Goal: Information Seeking & Learning: Learn about a topic

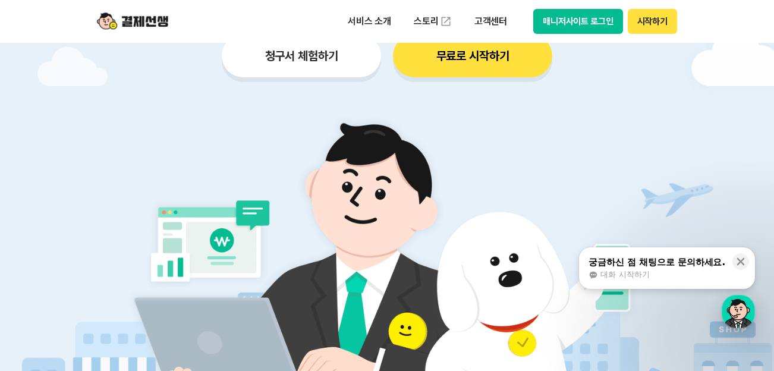
scroll to position [119, 0]
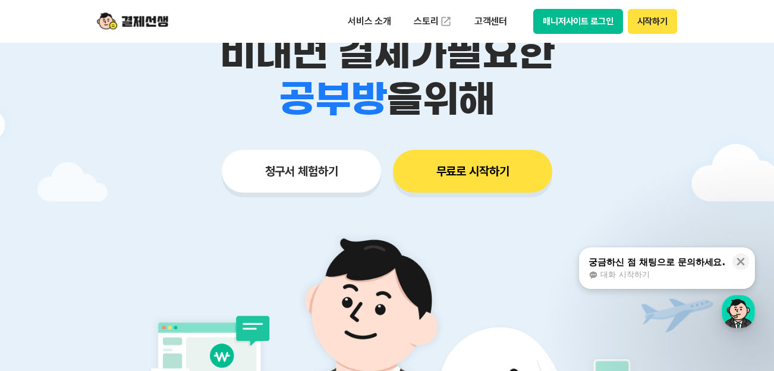
click at [570, 26] on button "매니저사이트 로그인" at bounding box center [579, 21] width 90 height 25
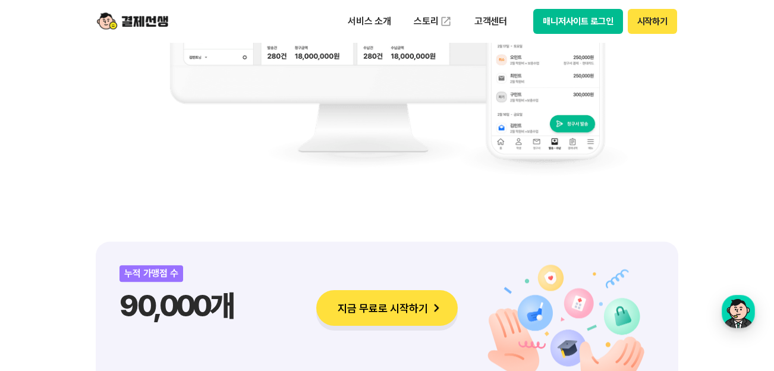
scroll to position [1546, 0]
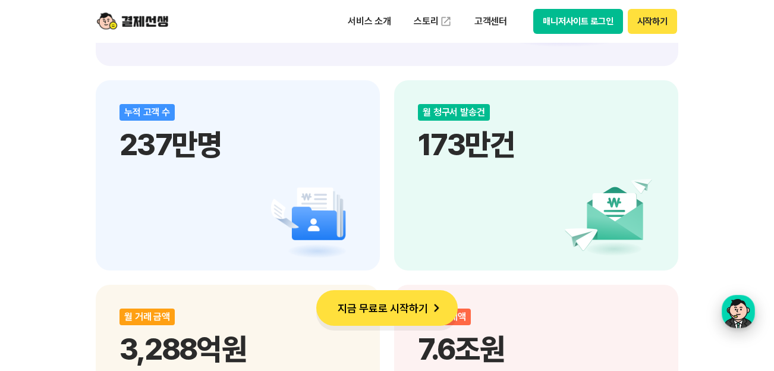
click at [734, 313] on div "button" at bounding box center [738, 311] width 33 height 33
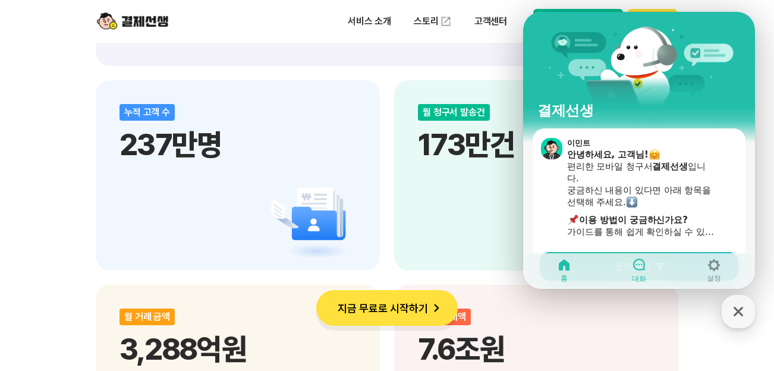
click at [637, 266] on icon at bounding box center [639, 265] width 14 height 14
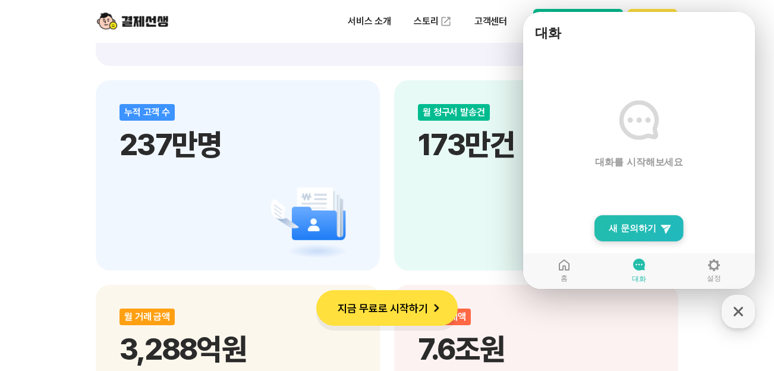
click at [641, 230] on span "새 문의하기" at bounding box center [633, 228] width 48 height 12
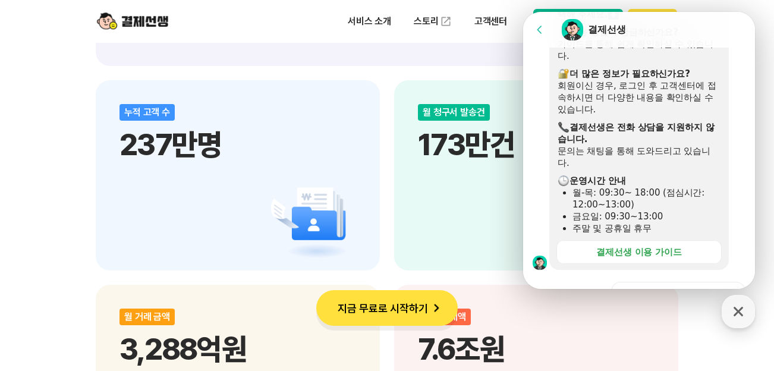
scroll to position [483, 0]
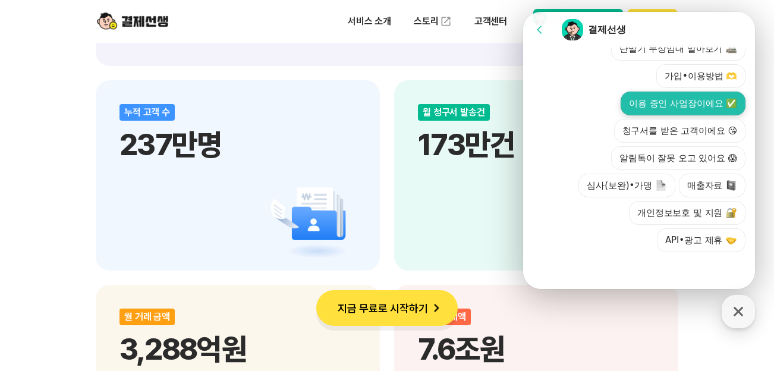
click at [677, 108] on button "이용 중인 사업장이에요 ✅" at bounding box center [683, 104] width 125 height 24
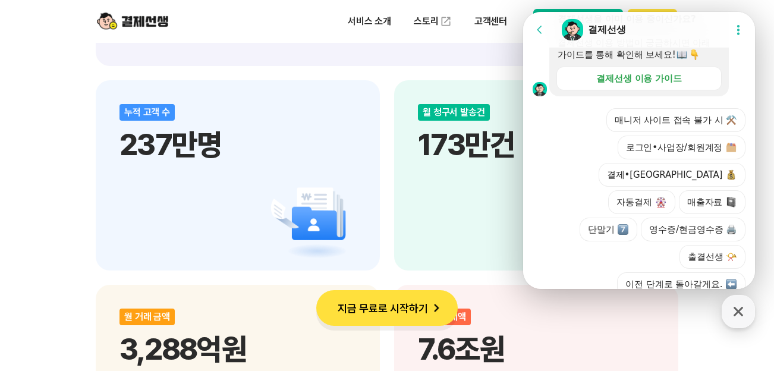
scroll to position [577, 0]
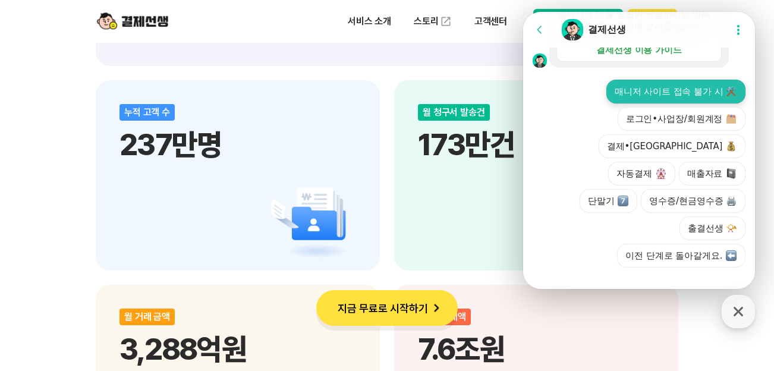
click at [677, 103] on button "매니저 사이트 접속 불가 시 ⚒️" at bounding box center [676, 92] width 139 height 24
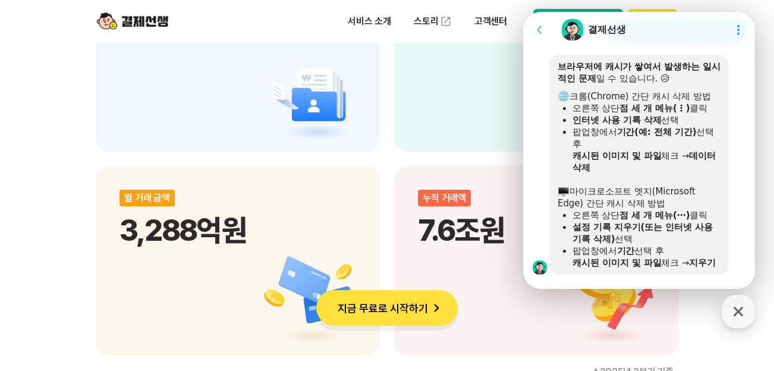
scroll to position [759, 0]
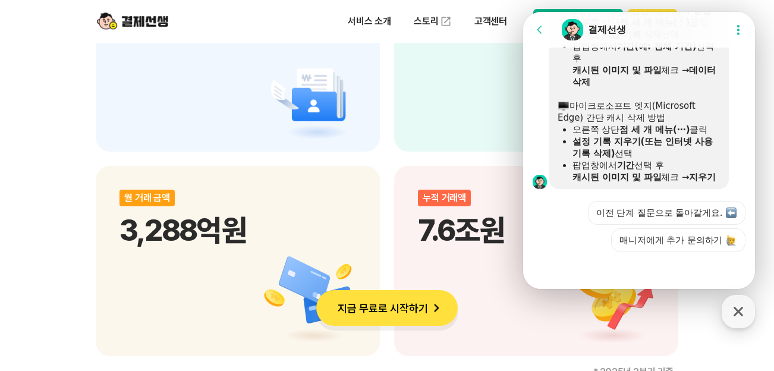
click at [733, 29] on icon at bounding box center [739, 30] width 12 height 12
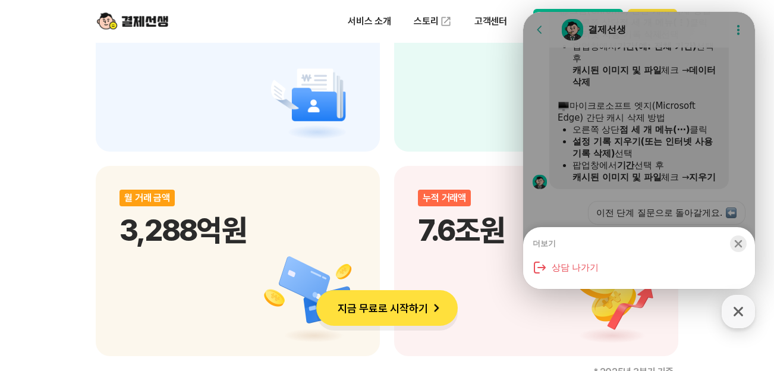
click at [743, 243] on icon "button" at bounding box center [739, 244] width 12 height 12
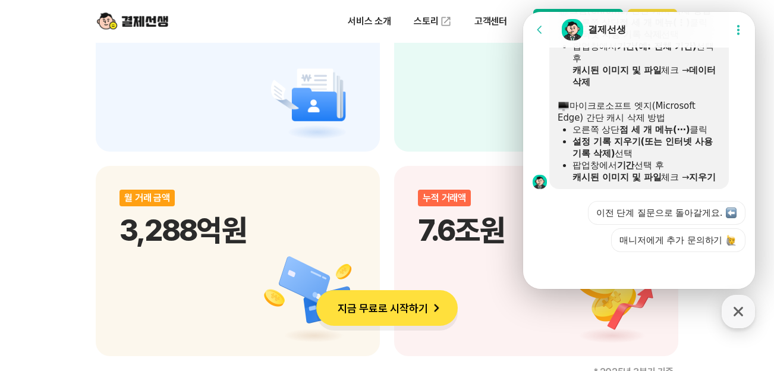
drag, startPoint x: 783, startPoint y: 58, endPoint x: 448, endPoint y: 131, distance: 342.6
click at [447, 131] on div "월 청구서 발송건 173만건" at bounding box center [536, 56] width 284 height 190
drag, startPoint x: 777, startPoint y: 0, endPoint x: 403, endPoint y: 59, distance: 378.8
click at [403, 59] on div "월 청구서 발송건 173만건" at bounding box center [536, 56] width 284 height 190
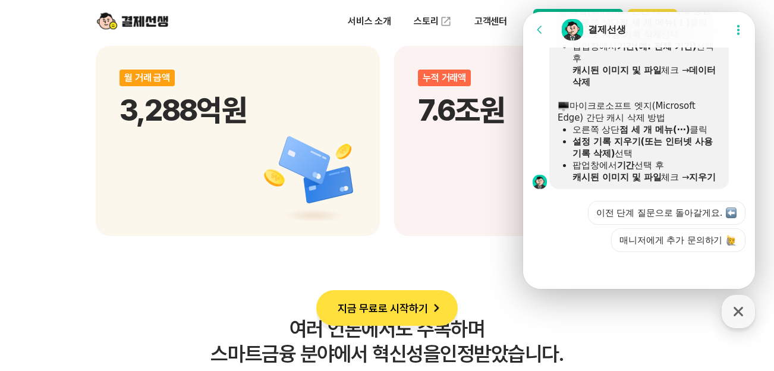
scroll to position [1903, 0]
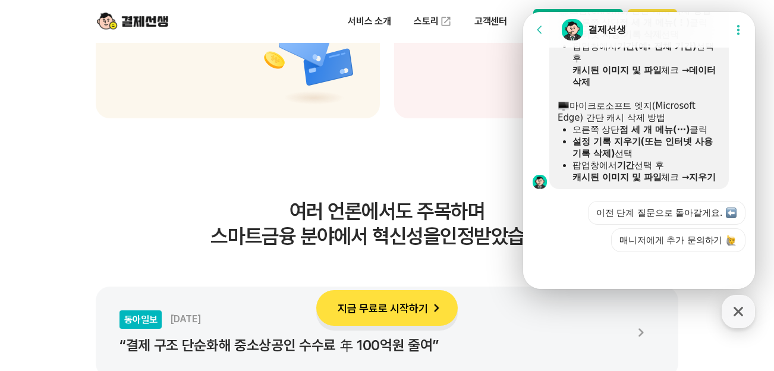
click at [759, 20] on header "서비스 소개 스토리 고객센터 매니저사이트 로그인 시작하기" at bounding box center [387, 21] width 774 height 43
click at [148, 15] on img at bounding box center [132, 21] width 71 height 23
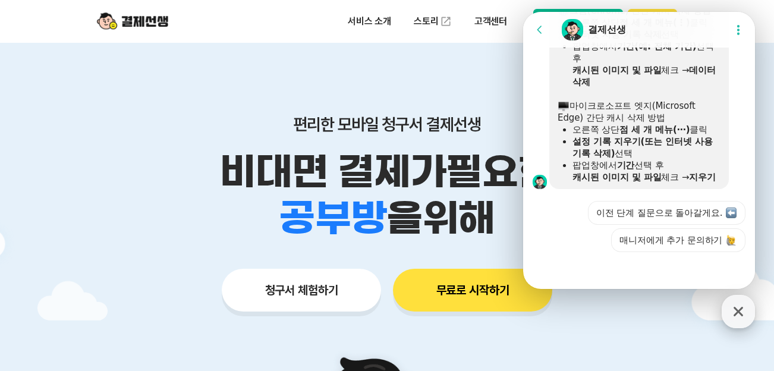
click at [739, 309] on icon "button" at bounding box center [738, 311] width 21 height 21
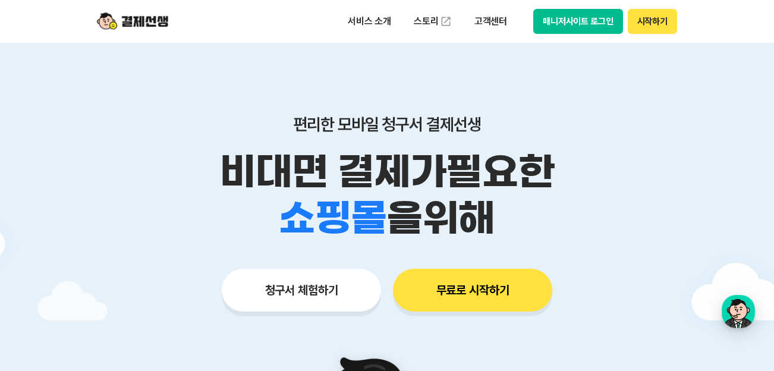
click at [148, 24] on img at bounding box center [132, 21] width 71 height 23
